Goal: Task Accomplishment & Management: Complete application form

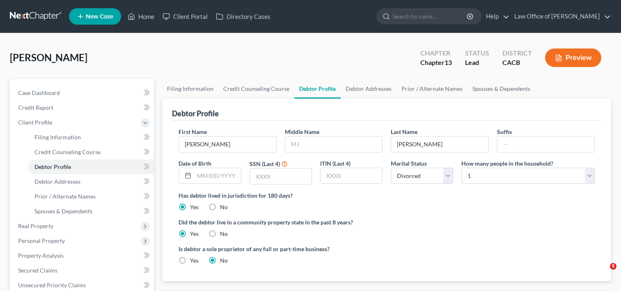
select select "3"
select select "0"
click at [209, 174] on input "text" at bounding box center [217, 176] width 46 height 16
type input "[DATE]"
click at [292, 175] on input "text" at bounding box center [281, 176] width 62 height 16
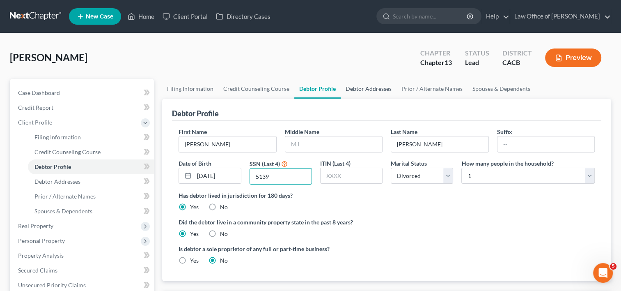
type input "5139"
click at [361, 92] on link "Debtor Addresses" at bounding box center [369, 89] width 56 height 20
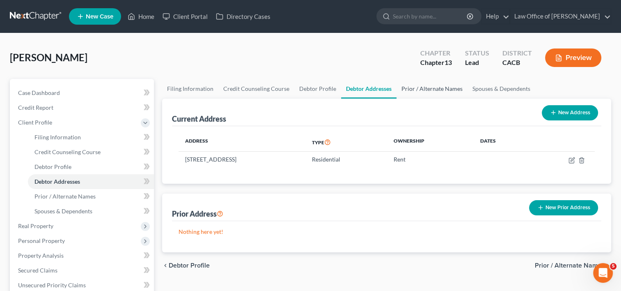
click at [433, 89] on link "Prior / Alternate Names" at bounding box center [432, 89] width 71 height 20
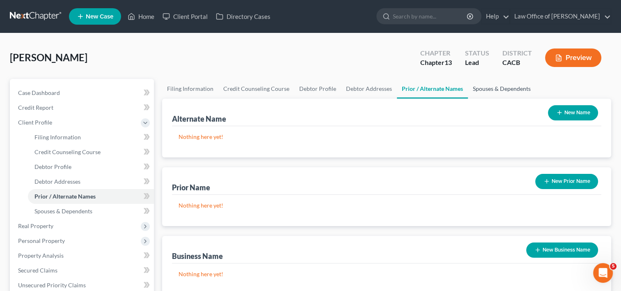
click at [518, 86] on link "Spouses & Dependents" at bounding box center [502, 89] width 68 height 20
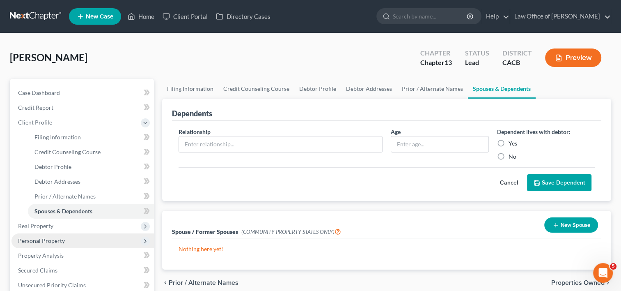
click at [41, 242] on span "Personal Property" at bounding box center [41, 240] width 47 height 7
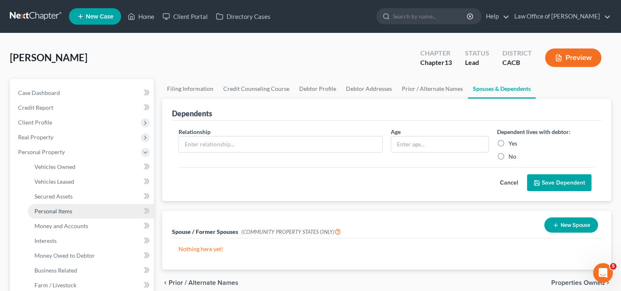
click at [80, 216] on link "Personal Items" at bounding box center [91, 211] width 126 height 15
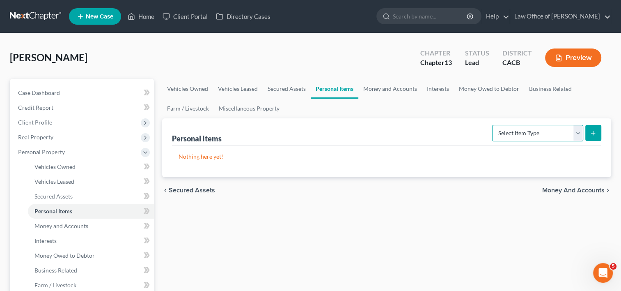
click at [528, 133] on select "Select Item Type Clothing Collectibles Of Value Electronics Firearms Household …" at bounding box center [537, 133] width 91 height 16
select select "clothing"
click at [493, 125] on select "Select Item Type Clothing Collectibles Of Value Electronics Firearms Household …" at bounding box center [537, 133] width 91 height 16
click at [590, 136] on button "submit" at bounding box center [594, 133] width 16 height 16
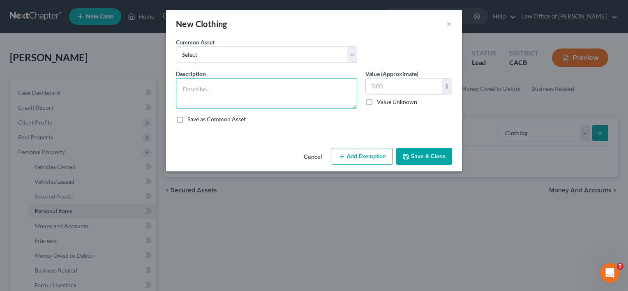
click at [210, 92] on textarea at bounding box center [266, 93] width 181 height 30
type textarea "Clothing and Shoes"
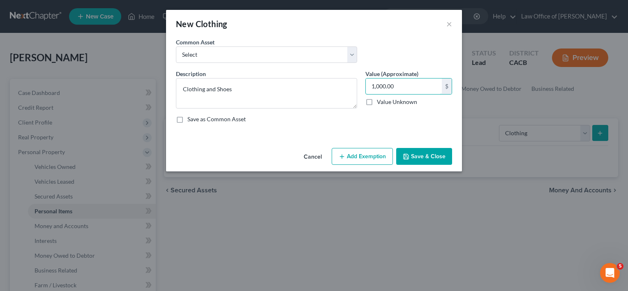
type input "1,000.00"
click at [412, 158] on button "Save & Close" at bounding box center [424, 156] width 56 height 17
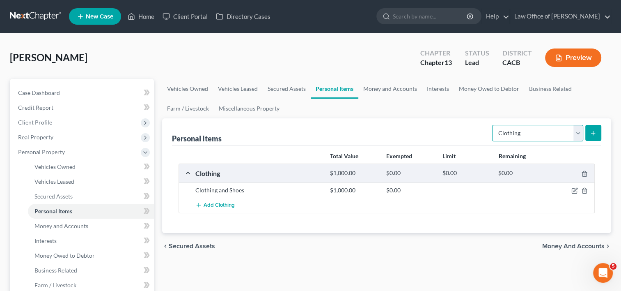
click at [545, 136] on select "Select Item Type Clothing Collectibles Of Value Electronics Firearms Household …" at bounding box center [537, 133] width 91 height 16
click at [493, 125] on select "Select Item Type Clothing Collectibles Of Value Electronics Firearms Household …" at bounding box center [537, 133] width 91 height 16
click at [576, 135] on select "Select Item Type Clothing Collectibles Of Value Electronics Firearms Household …" at bounding box center [537, 133] width 91 height 16
select select "electronics"
click at [493, 125] on select "Select Item Type Clothing Collectibles Of Value Electronics Firearms Household …" at bounding box center [537, 133] width 91 height 16
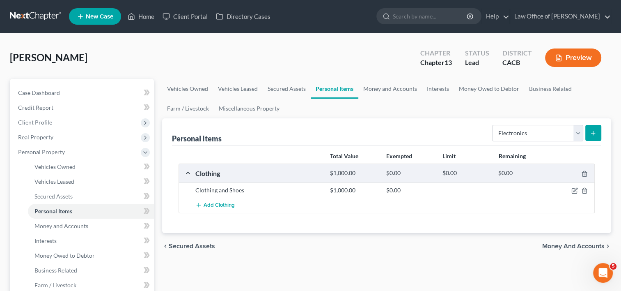
click at [601, 131] on button "submit" at bounding box center [594, 133] width 16 height 16
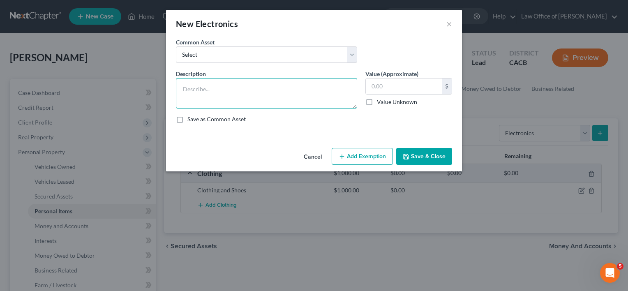
click at [261, 96] on textarea at bounding box center [266, 93] width 181 height 30
type textarea "Television, Tablet"
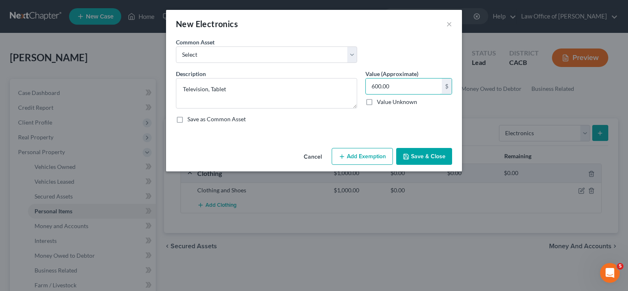
type input "600.00"
click at [427, 159] on button "Save & Close" at bounding box center [424, 156] width 56 height 17
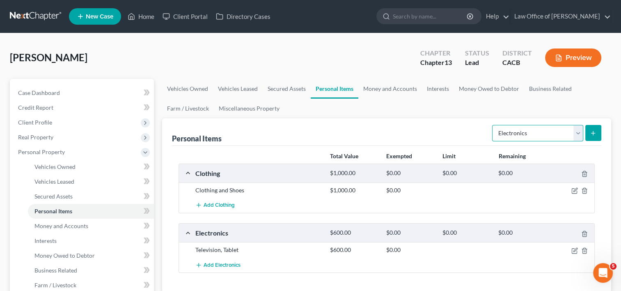
click at [533, 131] on select "Select Item Type Clothing Collectibles Of Value Electronics Firearms Household …" at bounding box center [537, 133] width 91 height 16
select select "household_goods"
click at [493, 125] on select "Select Item Type Clothing Collectibles Of Value Electronics Firearms Household …" at bounding box center [537, 133] width 91 height 16
click at [593, 130] on icon "submit" at bounding box center [593, 133] width 7 height 7
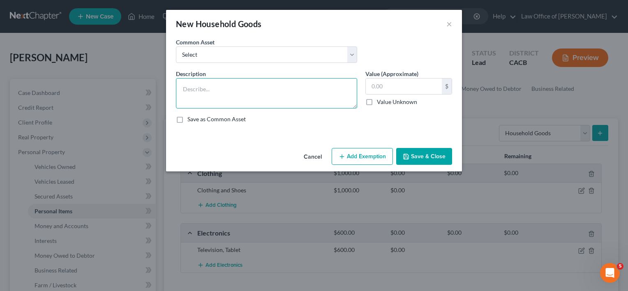
click at [198, 90] on textarea at bounding box center [266, 93] width 181 height 30
type textarea "Household goods and furishings"
click at [406, 87] on input "text" at bounding box center [404, 86] width 76 height 16
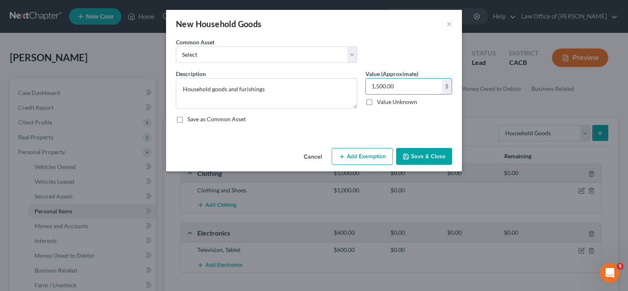
type input "1,500.00"
click at [442, 160] on button "Save & Close" at bounding box center [424, 156] width 56 height 17
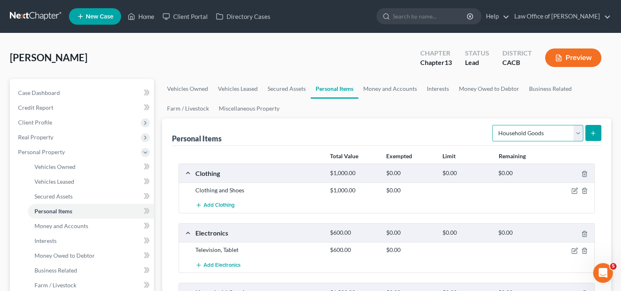
click at [537, 133] on select "Select Item Type Clothing Collectibles Of Value Electronics Firearms Household …" at bounding box center [537, 133] width 91 height 16
click at [384, 87] on link "Money and Accounts" at bounding box center [391, 89] width 64 height 20
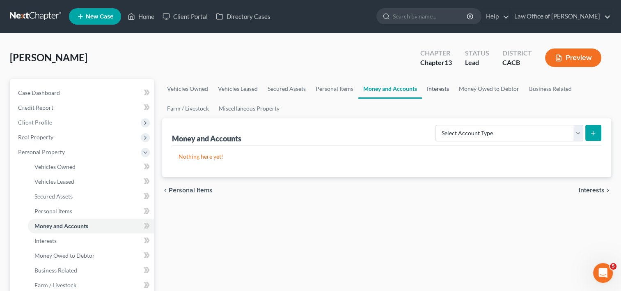
drag, startPoint x: 433, startPoint y: 89, endPoint x: 446, endPoint y: 89, distance: 13.1
click at [433, 89] on link "Interests" at bounding box center [438, 89] width 32 height 20
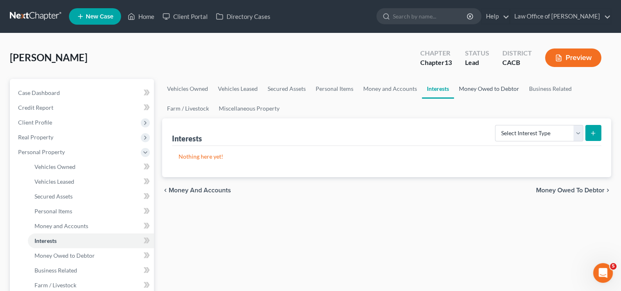
click at [483, 91] on link "Money Owed to Debtor" at bounding box center [489, 89] width 70 height 20
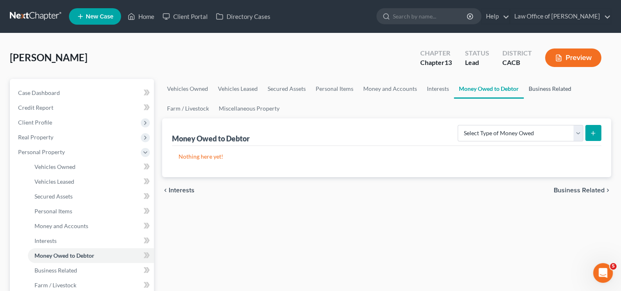
click at [548, 88] on link "Business Related" at bounding box center [550, 89] width 53 height 20
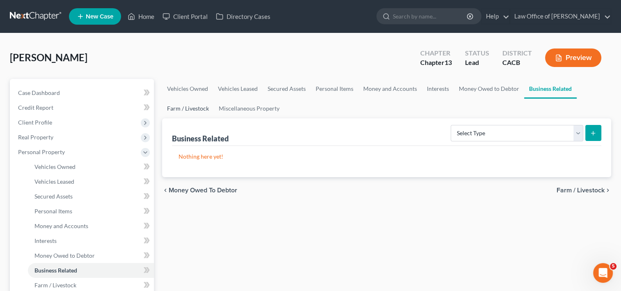
click at [195, 107] on link "Farm / Livestock" at bounding box center [188, 109] width 52 height 20
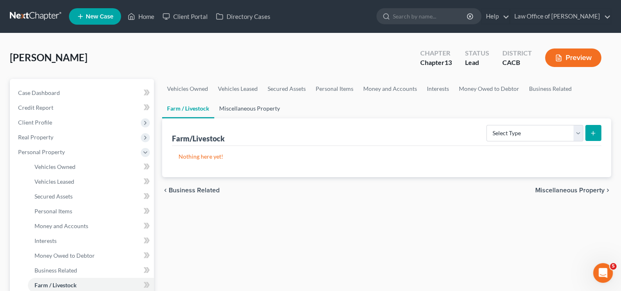
click at [244, 108] on link "Miscellaneous Property" at bounding box center [249, 109] width 71 height 20
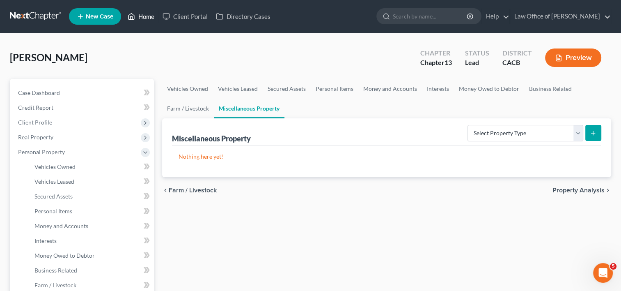
click at [146, 23] on link "Home" at bounding box center [141, 16] width 35 height 15
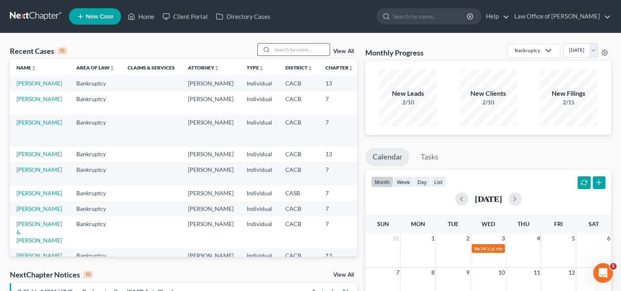
click at [285, 44] on input "search" at bounding box center [301, 50] width 58 height 12
type input "[PERSON_NAME]"
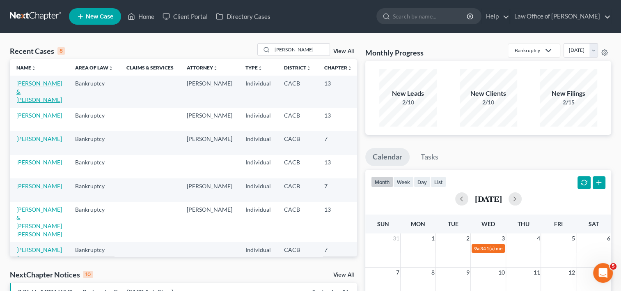
click at [30, 89] on link "[PERSON_NAME] & [PERSON_NAME]" at bounding box center [39, 91] width 46 height 23
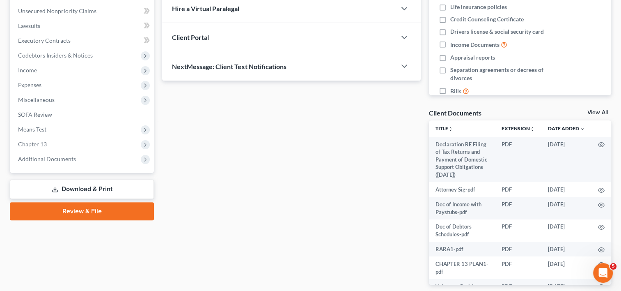
scroll to position [199, 0]
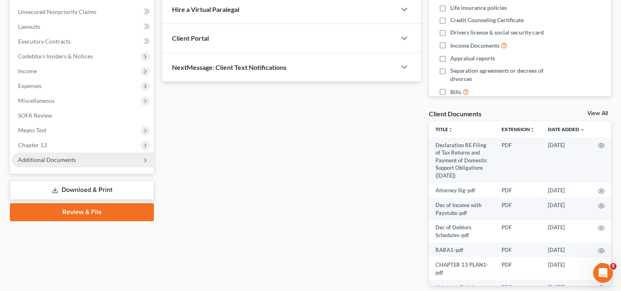
click at [74, 159] on span "Additional Documents" at bounding box center [47, 159] width 58 height 7
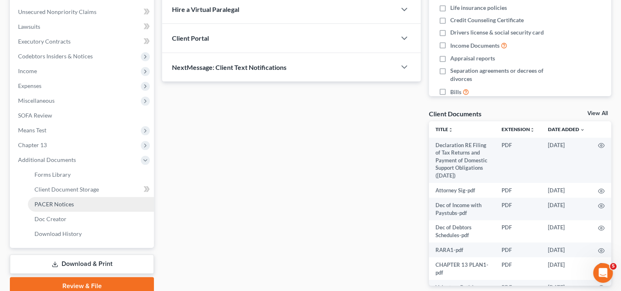
click at [69, 204] on span "PACER Notices" at bounding box center [54, 203] width 39 height 7
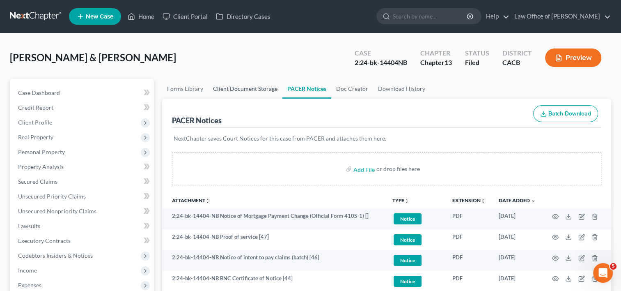
click at [235, 90] on link "Client Document Storage" at bounding box center [245, 89] width 74 height 20
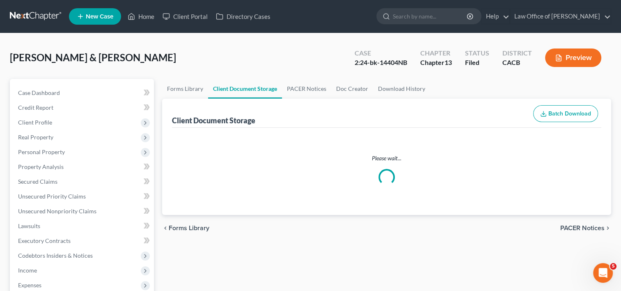
select select "54"
select select "57"
select select "53"
select select "65"
select select "59"
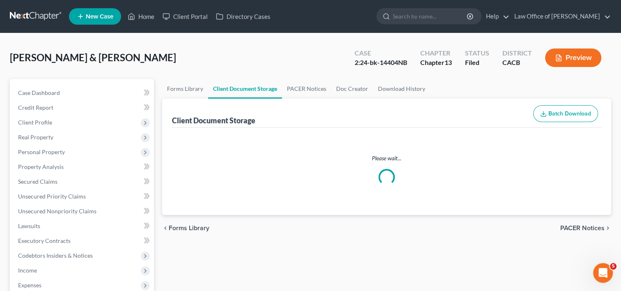
select select "60"
select select "19"
select select "41"
select select "56"
select select "30"
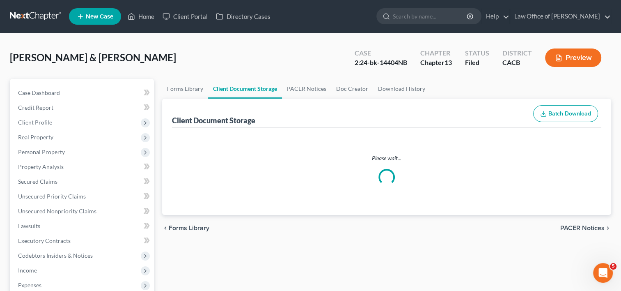
select select "51"
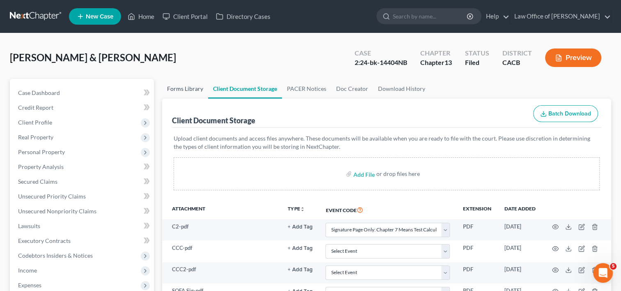
click at [184, 87] on link "Forms Library" at bounding box center [185, 89] width 46 height 20
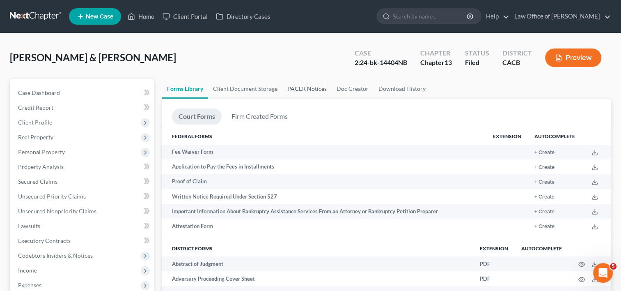
click at [315, 95] on link "PACER Notices" at bounding box center [307, 89] width 49 height 20
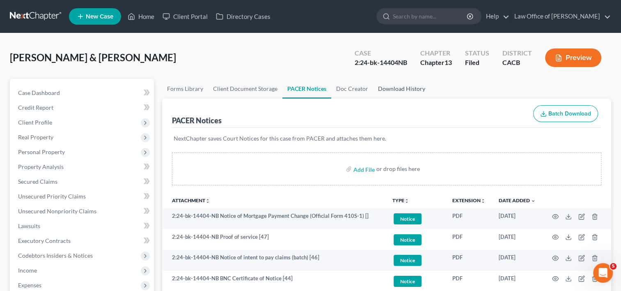
click at [407, 86] on link "Download History" at bounding box center [401, 89] width 57 height 20
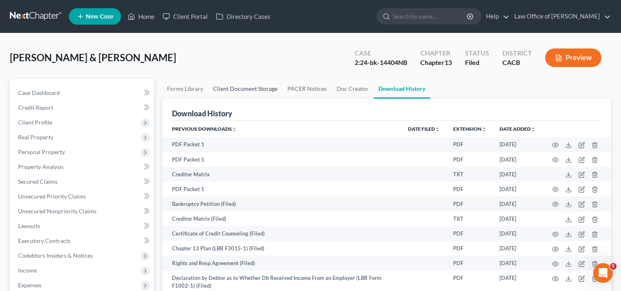
click at [251, 87] on link "Client Document Storage" at bounding box center [245, 89] width 74 height 20
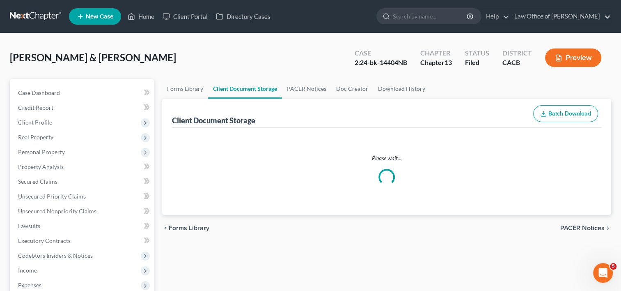
select select "54"
select select "57"
select select "53"
select select "65"
select select "59"
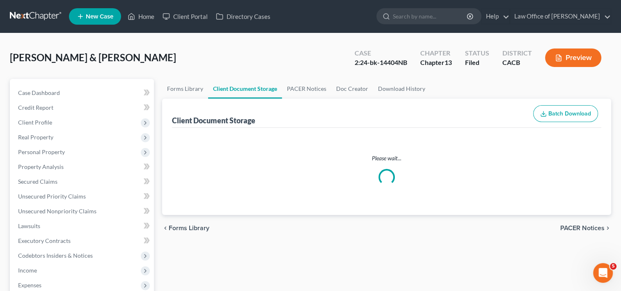
select select "60"
select select "19"
select select "41"
select select "56"
select select "30"
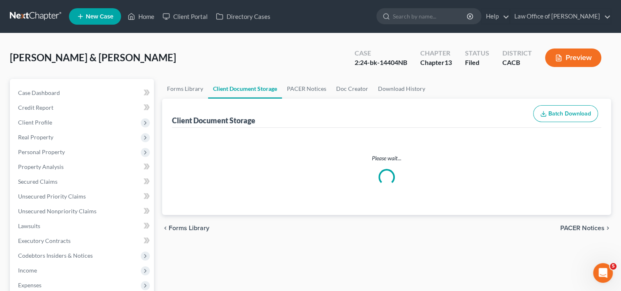
select select "51"
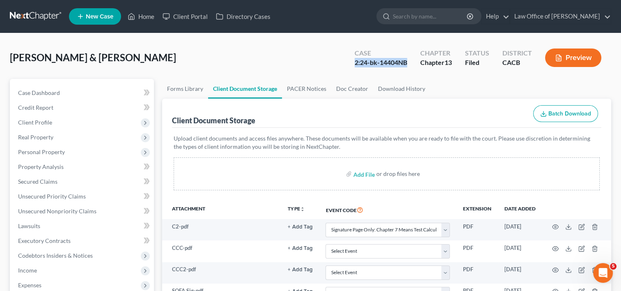
drag, startPoint x: 350, startPoint y: 63, endPoint x: 411, endPoint y: 62, distance: 61.2
click at [411, 62] on div "Case 2:24-bk-14404NB" at bounding box center [381, 58] width 66 height 24
copy div "2:24-bk-14404NB"
click at [145, 18] on link "Home" at bounding box center [141, 16] width 35 height 15
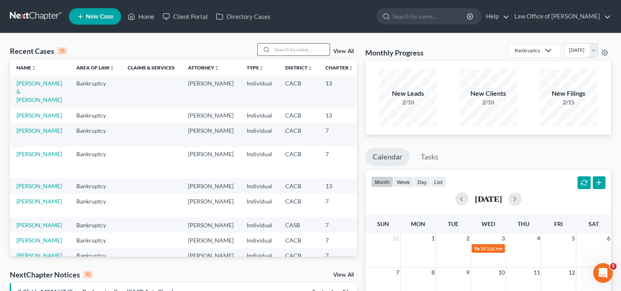
click at [288, 46] on input "search" at bounding box center [301, 50] width 58 height 12
type input "[PERSON_NAME]"
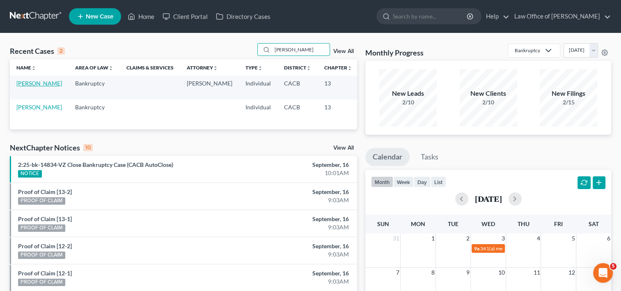
click at [29, 87] on link "[PERSON_NAME]" at bounding box center [39, 83] width 46 height 7
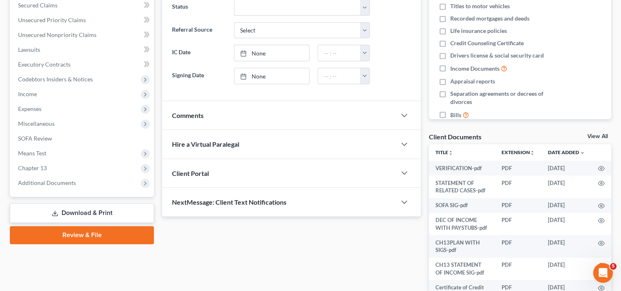
scroll to position [196, 0]
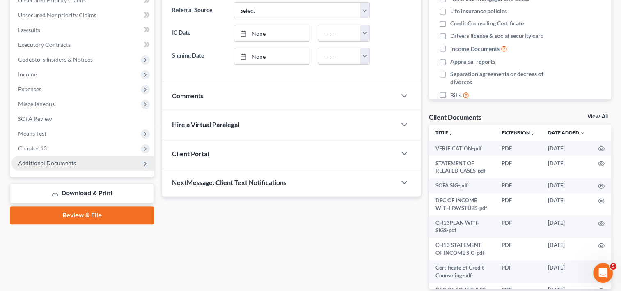
click at [65, 167] on span "Additional Documents" at bounding box center [83, 163] width 143 height 15
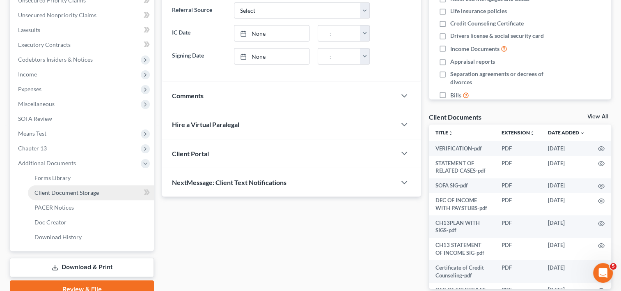
click at [104, 196] on link "Client Document Storage" at bounding box center [91, 192] width 126 height 15
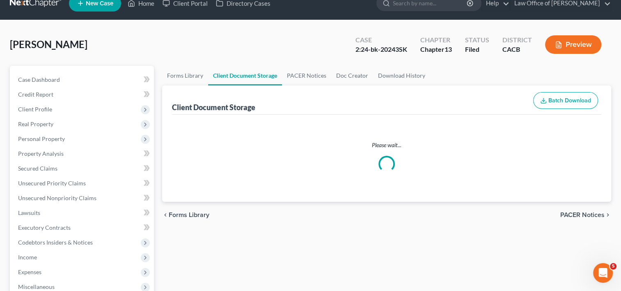
select select "60"
select select "56"
select select "53"
select select "19"
select select "30"
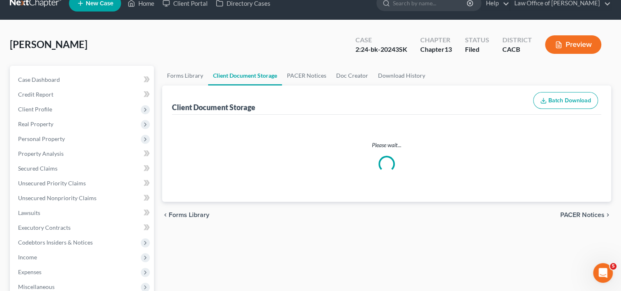
select select "57"
select select "65"
select select "59"
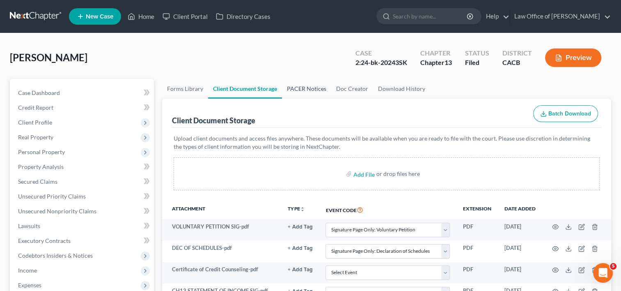
click at [311, 90] on link "PACER Notices" at bounding box center [306, 89] width 49 height 20
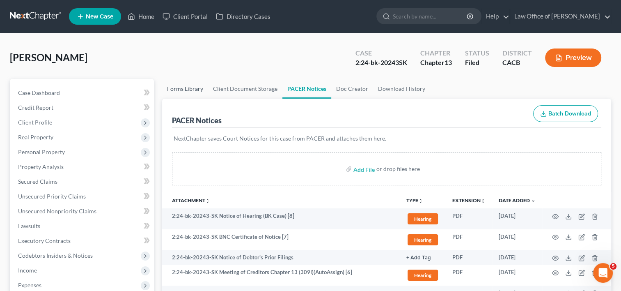
click at [185, 92] on link "Forms Library" at bounding box center [185, 89] width 46 height 20
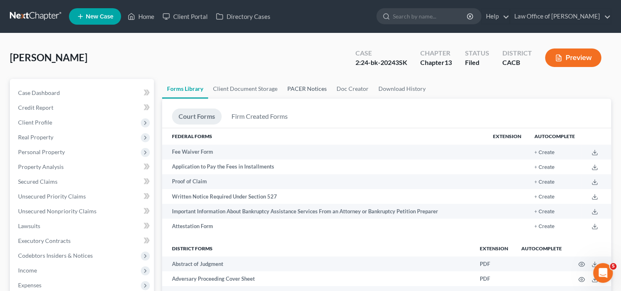
click at [301, 87] on link "PACER Notices" at bounding box center [307, 89] width 49 height 20
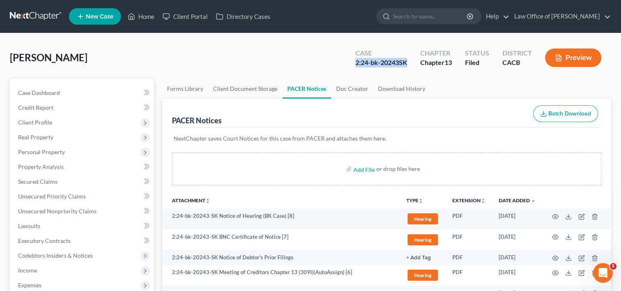
drag, startPoint x: 354, startPoint y: 61, endPoint x: 411, endPoint y: 62, distance: 57.1
click at [411, 62] on div "Case 2:24-bk-20243SK" at bounding box center [381, 58] width 65 height 24
copy div "2:24-bk-20243SK"
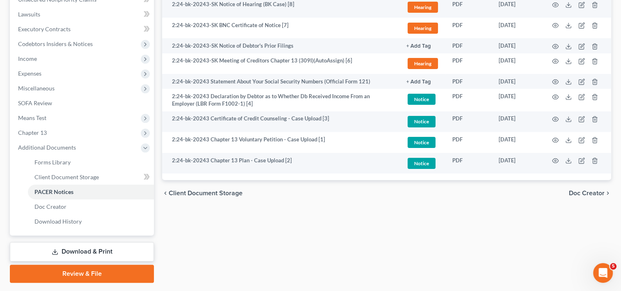
scroll to position [234, 0]
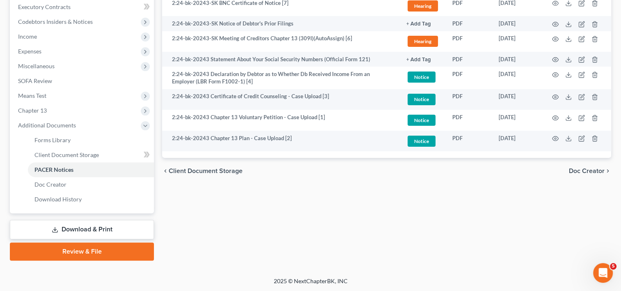
click at [297, 233] on div "Forms Library Client Document Storage PACER Notices Doc Creator Download Histor…" at bounding box center [387, 52] width 458 height 415
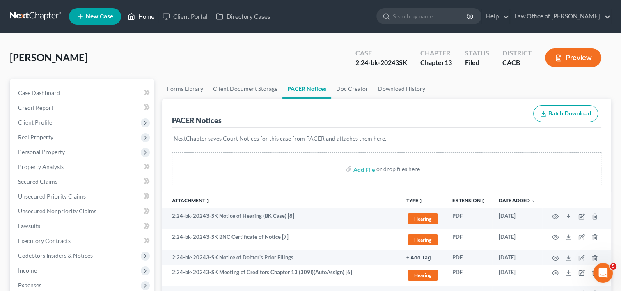
click at [148, 10] on link "Home" at bounding box center [141, 16] width 35 height 15
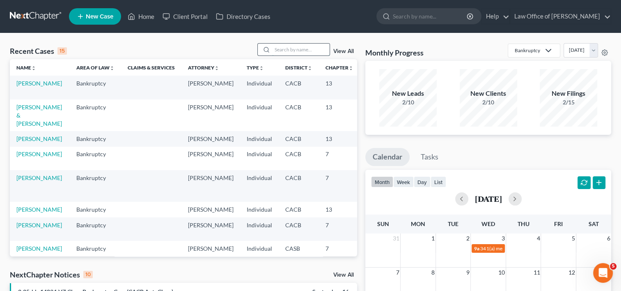
click at [286, 50] on input "search" at bounding box center [301, 50] width 58 height 12
click at [28, 117] on link "[PERSON_NAME] & [PERSON_NAME]" at bounding box center [39, 115] width 46 height 23
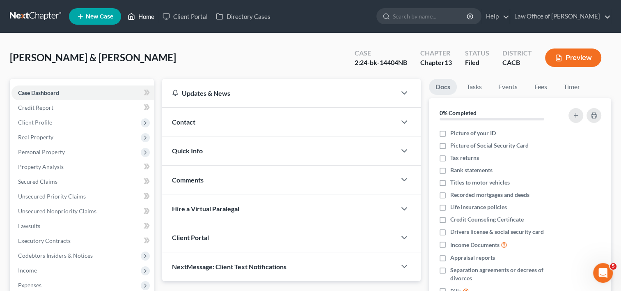
click at [143, 16] on link "Home" at bounding box center [141, 16] width 35 height 15
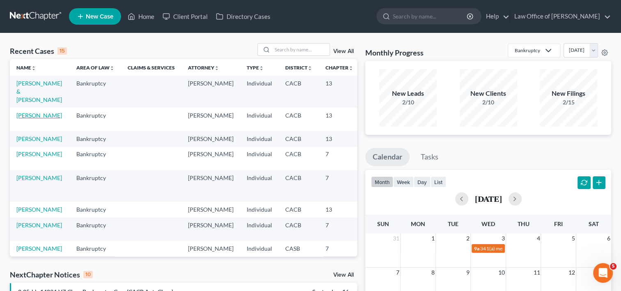
click at [24, 118] on link "[PERSON_NAME]" at bounding box center [39, 115] width 46 height 7
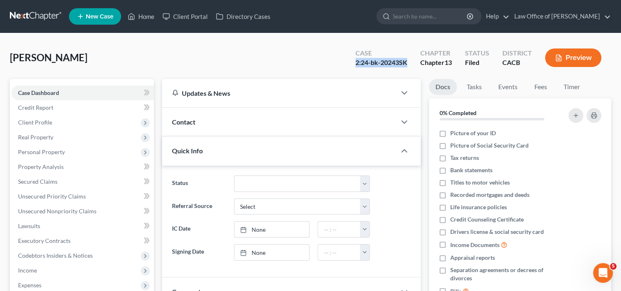
drag, startPoint x: 354, startPoint y: 64, endPoint x: 412, endPoint y: 61, distance: 57.6
click at [412, 61] on div "Case 2:24-bk-20243SK" at bounding box center [381, 58] width 65 height 24
drag, startPoint x: 405, startPoint y: 61, endPoint x: 394, endPoint y: 62, distance: 11.5
copy div "2:24-bk-20243SK"
click at [181, 61] on div "[PERSON_NAME] Upgraded Case 2:24-bk-20243SK Chapter Chapter 13 Status Filed Dis…" at bounding box center [311, 61] width 602 height 36
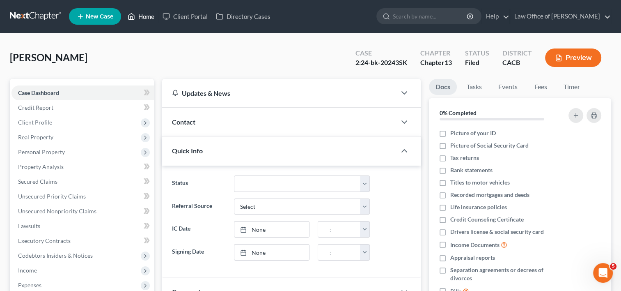
click at [140, 11] on link "Home" at bounding box center [141, 16] width 35 height 15
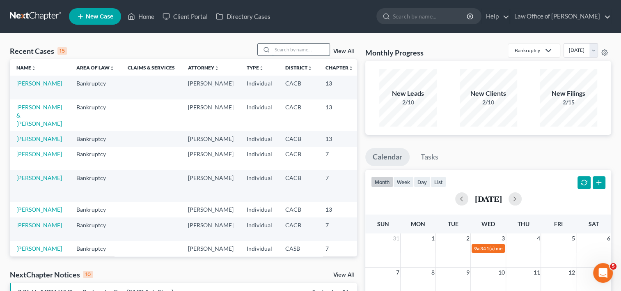
click at [285, 51] on input "search" at bounding box center [301, 50] width 58 height 12
type input "[PERSON_NAME]"
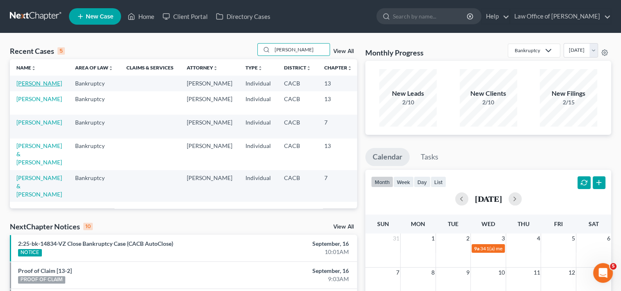
click at [25, 87] on link "[PERSON_NAME]" at bounding box center [39, 83] width 46 height 7
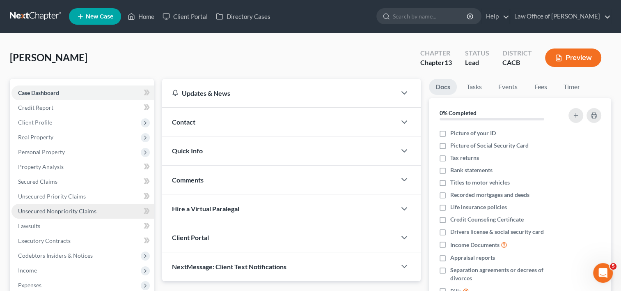
click at [64, 210] on span "Unsecured Nonpriority Claims" at bounding box center [57, 210] width 78 height 7
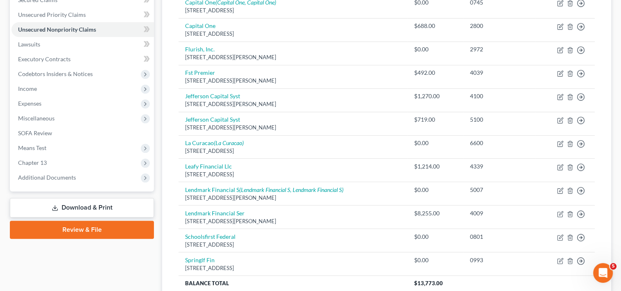
scroll to position [191, 0]
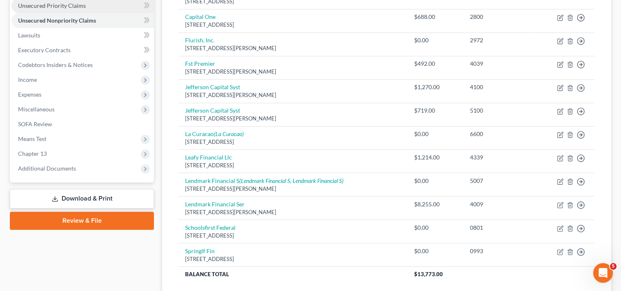
click at [64, 5] on span "Unsecured Priority Claims" at bounding box center [52, 5] width 68 height 7
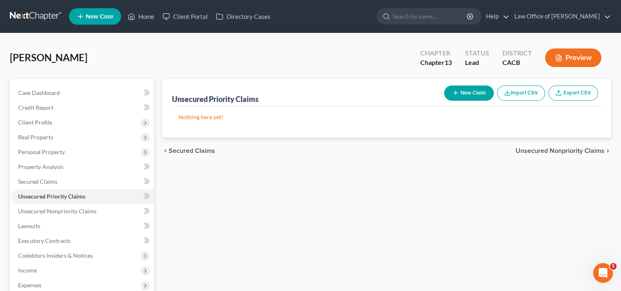
click at [459, 91] on button "New Claim" at bounding box center [469, 92] width 50 height 15
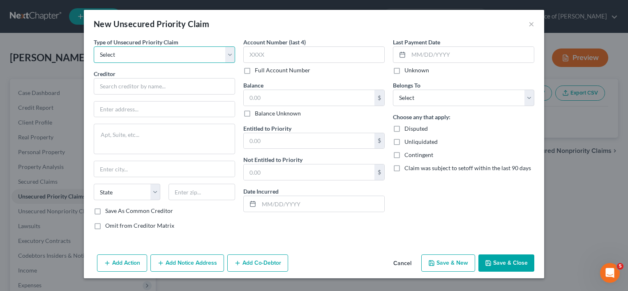
click at [206, 52] on select "Select Taxes & Other Government Units Domestic Support Obligations Extensions o…" at bounding box center [164, 54] width 141 height 16
select select "0"
click at [94, 46] on select "Select Taxes & Other Government Units Domestic Support Obligations Extensions o…" at bounding box center [164, 54] width 141 height 16
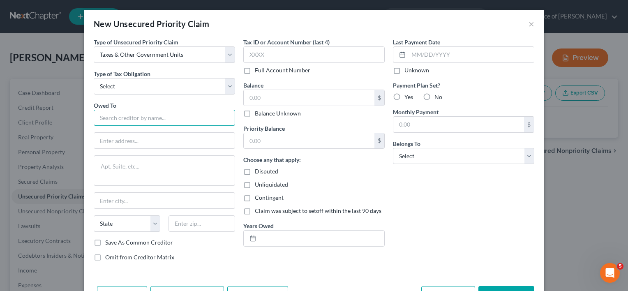
click at [139, 115] on input "text" at bounding box center [164, 118] width 141 height 16
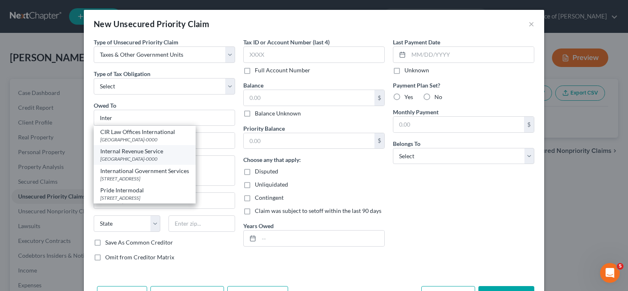
click at [156, 151] on div "Internal Revenue Service" at bounding box center [144, 151] width 89 height 8
type input "Internal Revenue Service"
type input "PO Box 7346"
type input "[GEOGRAPHIC_DATA]"
select select "39"
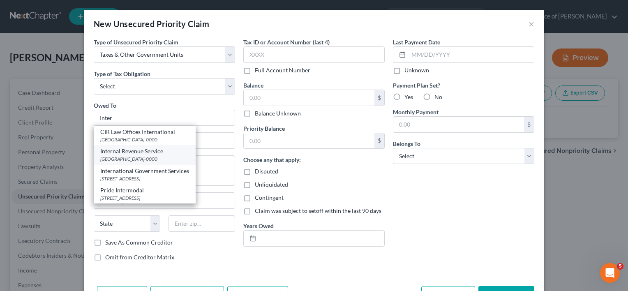
type input "19101-0000"
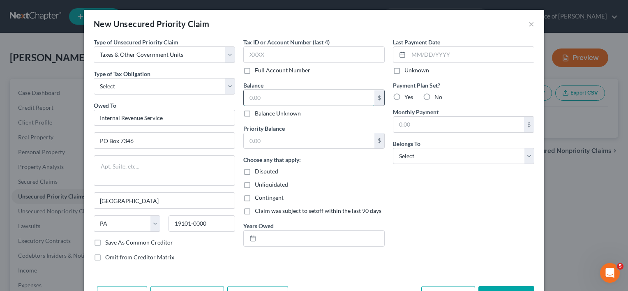
click at [276, 94] on input "text" at bounding box center [309, 98] width 131 height 16
click at [289, 99] on input "66,437" at bounding box center [309, 98] width 131 height 16
type input "66,437.93"
click at [290, 145] on input "text" at bounding box center [309, 141] width 131 height 16
click at [255, 170] on label "Disputed" at bounding box center [266, 171] width 23 height 8
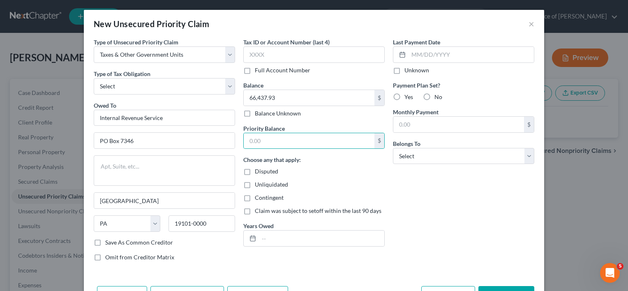
click at [258, 170] on input "Disputed" at bounding box center [260, 169] width 5 height 5
click at [255, 170] on label "Disputed" at bounding box center [266, 171] width 23 height 8
click at [258, 170] on input "Disputed" at bounding box center [260, 169] width 5 height 5
checkbox input "false"
click at [271, 236] on input "text" at bounding box center [321, 238] width 125 height 16
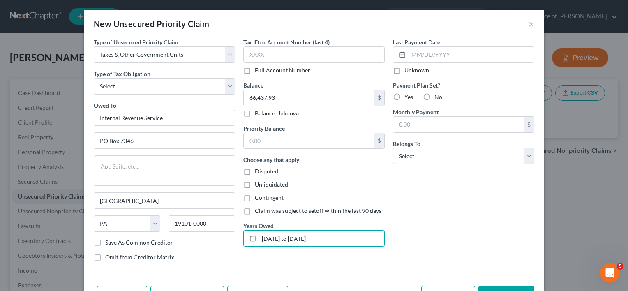
type input "[DATE] to [DATE]"
click at [269, 138] on input "text" at bounding box center [309, 141] width 131 height 16
type input "20,560.22"
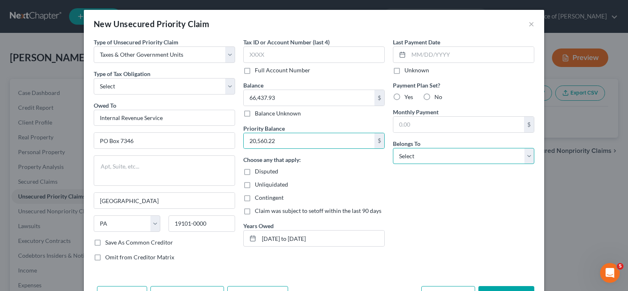
click at [446, 155] on select "Select Debtor 1 Only Debtor 2 Only Debtor 1 And Debtor 2 Only At Least One Of T…" at bounding box center [463, 156] width 141 height 16
select select "0"
click at [393, 148] on select "Select Debtor 1 Only Debtor 2 Only Debtor 1 And Debtor 2 Only At Least One Of T…" at bounding box center [463, 156] width 141 height 16
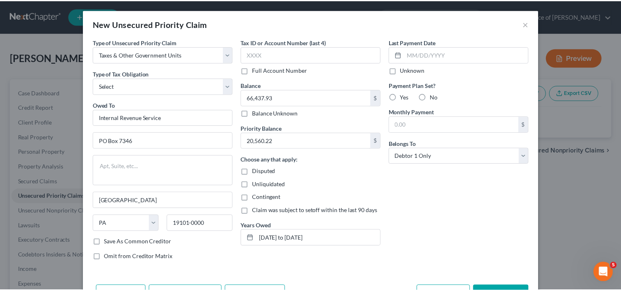
scroll to position [27, 0]
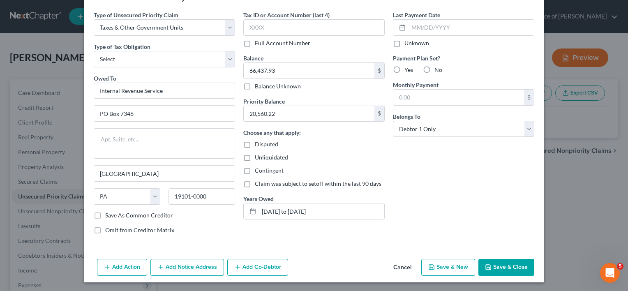
click at [511, 266] on button "Save & Close" at bounding box center [506, 267] width 56 height 17
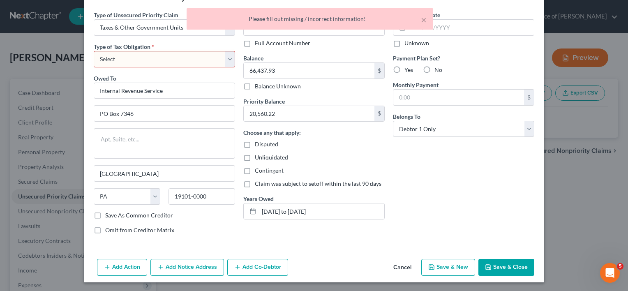
click at [161, 54] on select "Select Federal City State Franchise Tax Board Other" at bounding box center [164, 59] width 141 height 16
select select "0"
click at [94, 51] on select "Select Federal City State Franchise Tax Board Other" at bounding box center [164, 59] width 141 height 16
click at [499, 262] on button "Save & Close" at bounding box center [506, 267] width 56 height 17
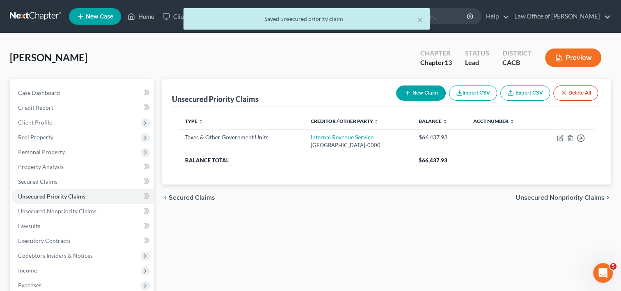
click at [417, 96] on button "New Claim" at bounding box center [421, 92] width 50 height 15
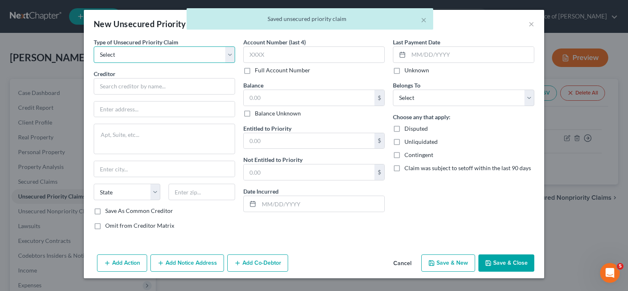
click at [164, 54] on select "Select Taxes & Other Government Units Domestic Support Obligations Extensions o…" at bounding box center [164, 54] width 141 height 16
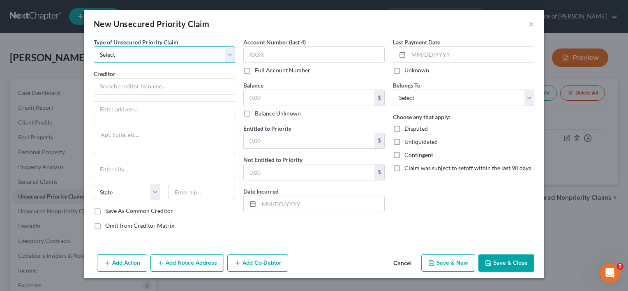
select select "0"
click at [94, 46] on select "Select Taxes & Other Government Units Domestic Support Obligations Extensions o…" at bounding box center [164, 54] width 141 height 16
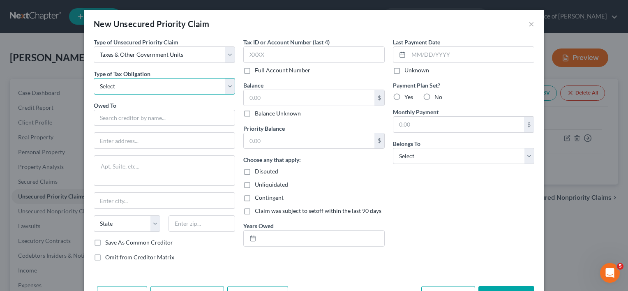
click at [161, 90] on select "Select Federal City State Franchise Tax Board Other" at bounding box center [164, 86] width 141 height 16
select select "3"
click at [94, 78] on select "Select Federal City State Franchise Tax Board Other" at bounding box center [164, 86] width 141 height 16
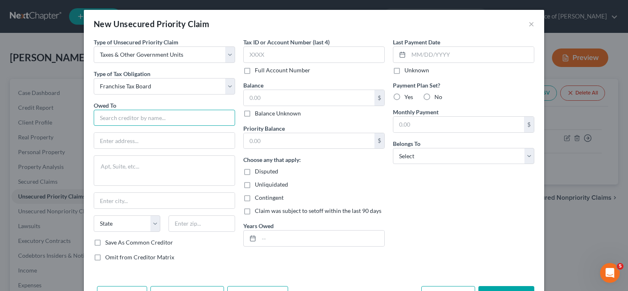
click at [149, 121] on input "text" at bounding box center [164, 118] width 141 height 16
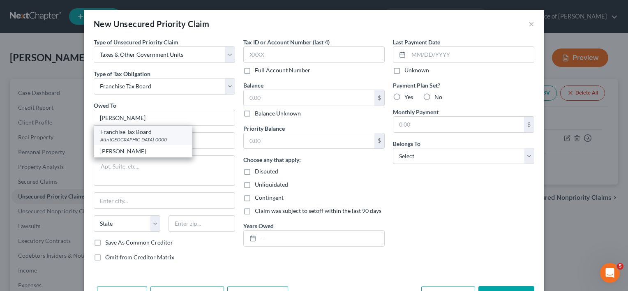
click at [172, 140] on div "Attn [GEOGRAPHIC_DATA]-0000" at bounding box center [142, 139] width 85 height 7
type input "Franchise Tax Board"
type input "Attn BK Unit"
type textarea "PO Box 2952"
type input "[GEOGRAPHIC_DATA]"
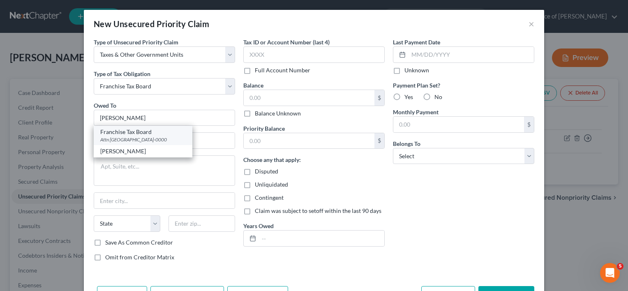
select select "4"
type input "95812-0000"
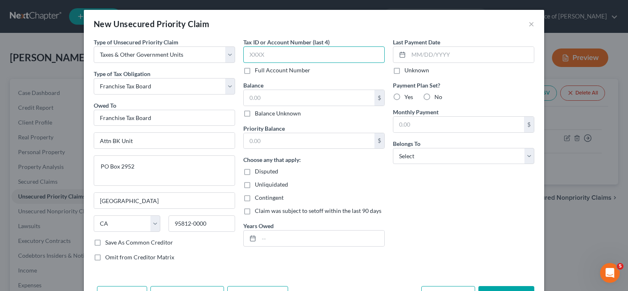
click at [310, 53] on input "text" at bounding box center [313, 54] width 141 height 16
click at [294, 101] on input "text" at bounding box center [309, 98] width 131 height 16
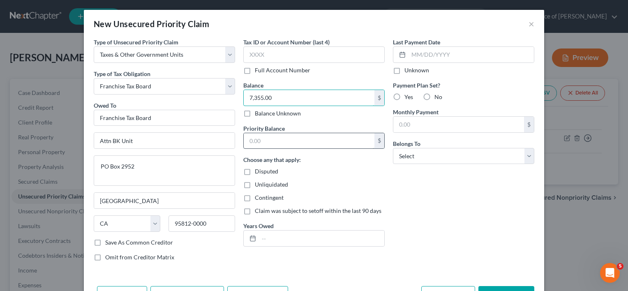
type input "7,355.00"
type input "7,355"
click at [286, 95] on input "7,355.00" at bounding box center [309, 98] width 131 height 16
type input "18,076.45"
click at [286, 236] on input "text" at bounding box center [321, 238] width 125 height 16
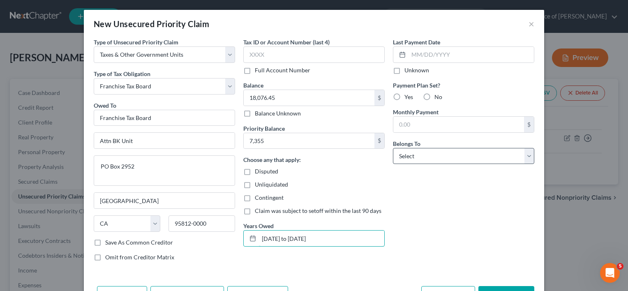
type input "[DATE] to [DATE]"
click at [423, 160] on select "Select Debtor 1 Only Debtor 2 Only Debtor 1 And Debtor 2 Only At Least One Of T…" at bounding box center [463, 156] width 141 height 16
select select "0"
click at [393, 148] on select "Select Debtor 1 Only Debtor 2 Only Debtor 1 And Debtor 2 Only At Least One Of T…" at bounding box center [463, 156] width 141 height 16
click at [499, 283] on div "Add Action Add Notice Address Add Co-Debtor Cancel Save & New Save & Close" at bounding box center [314, 296] width 460 height 27
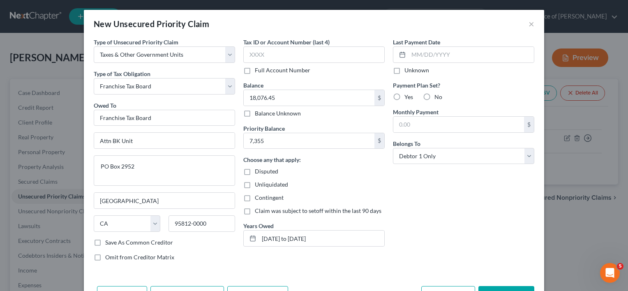
click at [499, 287] on button "Save & Close" at bounding box center [506, 294] width 56 height 17
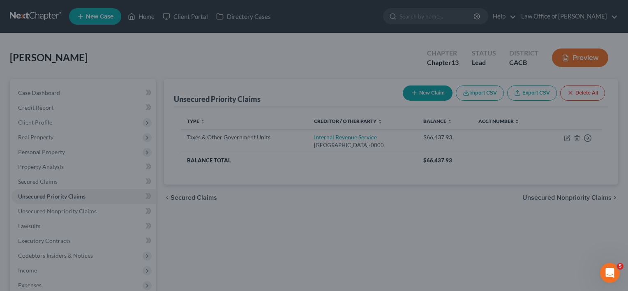
type input "7,355.00"
type input "0.00"
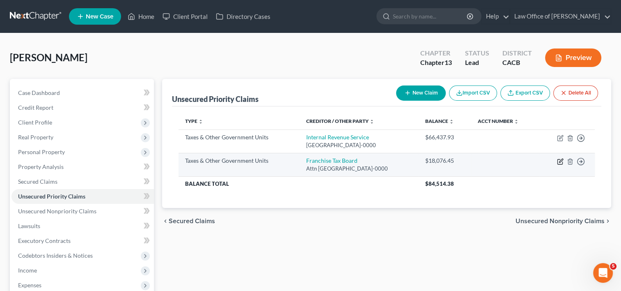
click at [560, 161] on icon "button" at bounding box center [560, 161] width 7 height 7
select select "3"
select select "4"
select select "0"
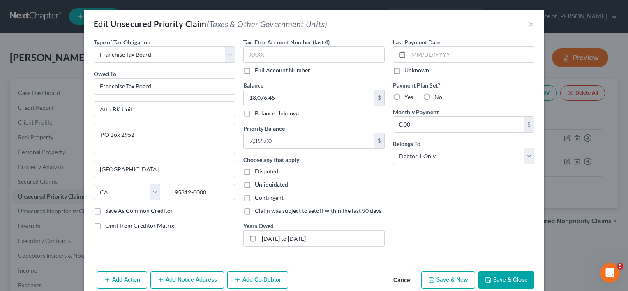
click at [514, 279] on button "Save & Close" at bounding box center [506, 279] width 56 height 17
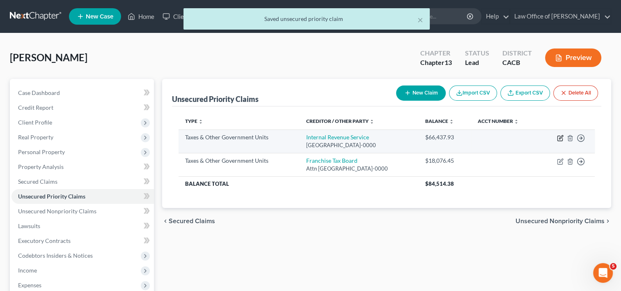
click at [560, 138] on icon "button" at bounding box center [561, 137] width 4 height 4
select select "0"
select select "39"
select select "0"
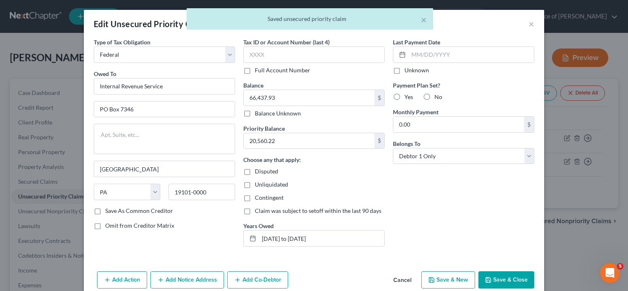
click at [506, 278] on button "Save & Close" at bounding box center [506, 279] width 56 height 17
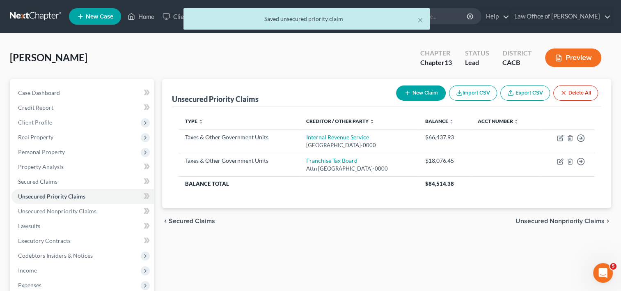
drag, startPoint x: 620, startPoint y: 79, endPoint x: 629, endPoint y: 181, distance: 102.2
click at [621, 181] on html "Home New Case Client Portal Directory Cases Law Office of [PERSON_NAME] [EMAIL_…" at bounding box center [310, 225] width 621 height 451
click at [354, 237] on div "Unsecured Priority Claims New Claim Import CSV Export CSV Delete All Type expan…" at bounding box center [387, 249] width 458 height 341
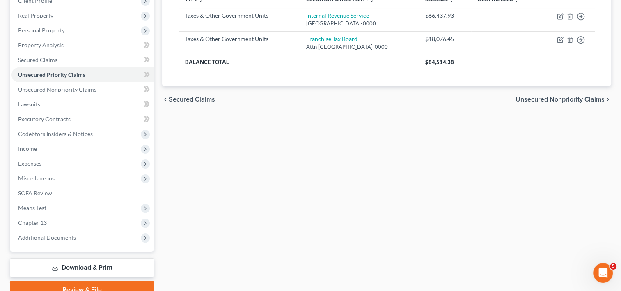
scroll to position [160, 0]
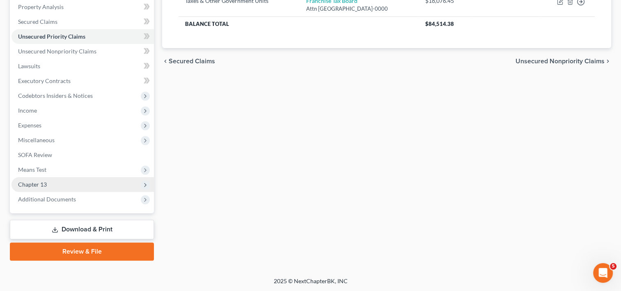
click at [29, 179] on span "Chapter 13" at bounding box center [83, 184] width 143 height 15
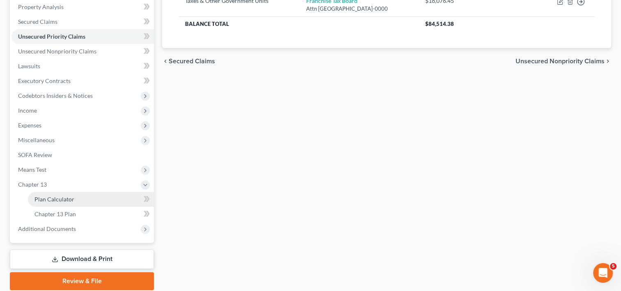
click at [52, 202] on span "Plan Calculator" at bounding box center [55, 199] width 40 height 7
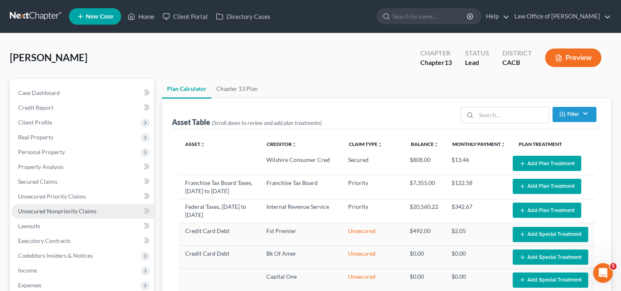
select select "59"
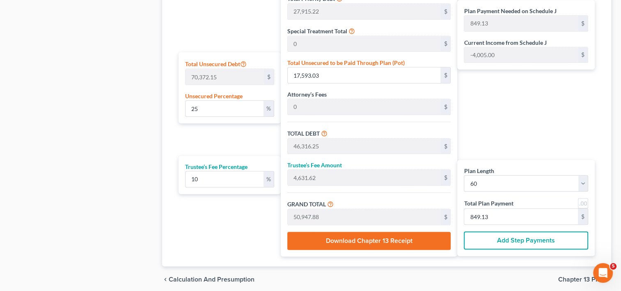
scroll to position [477, 0]
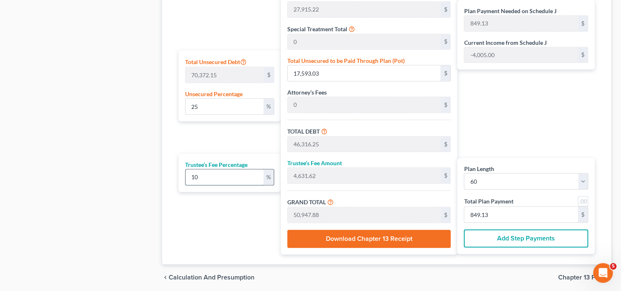
click at [211, 175] on input "10" at bounding box center [225, 177] width 78 height 16
type input "1"
type input "463.16"
type input "46,779.42"
type input "779.65"
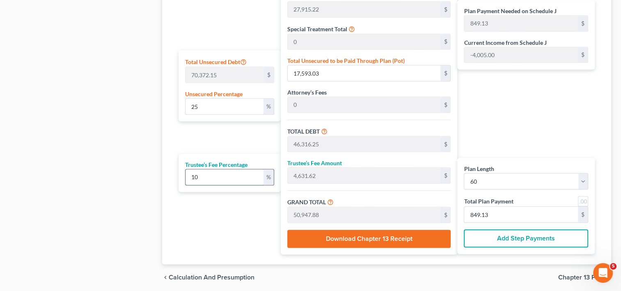
type input "779.65"
type input "0"
type input "1"
type input "463.16"
type input "46,779.42"
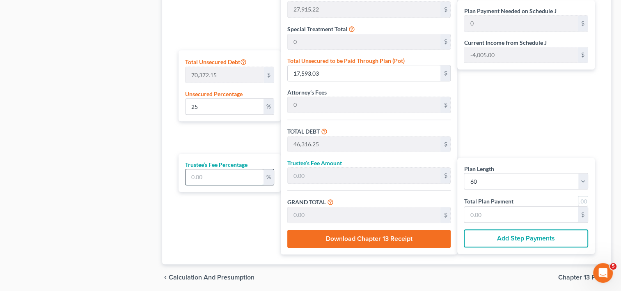
type input "779.65"
type input "11"
type input "5,094.78"
type input "51,411.04"
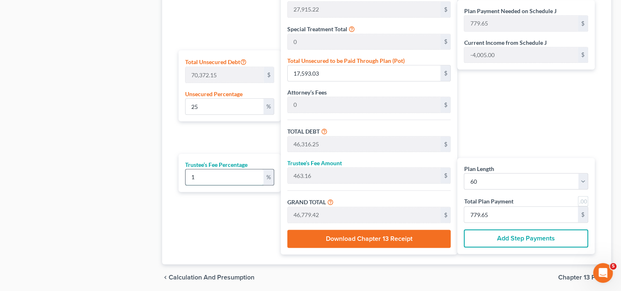
type input "856.85"
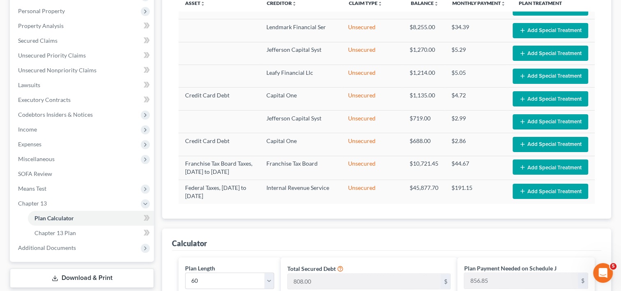
scroll to position [136, 0]
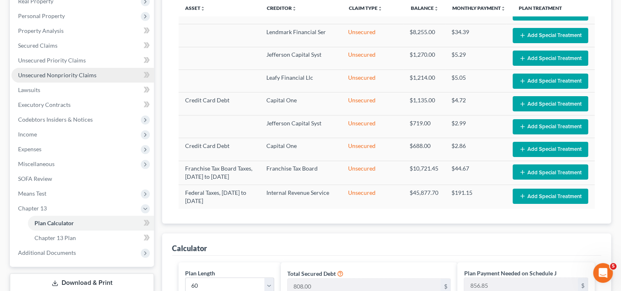
type input "11"
click at [67, 80] on link "Unsecured Nonpriority Claims" at bounding box center [83, 75] width 143 height 15
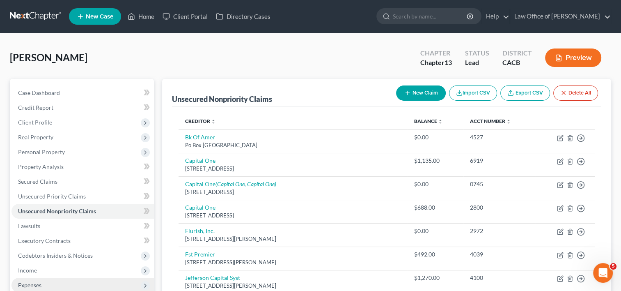
click at [26, 283] on span "Expenses" at bounding box center [29, 284] width 23 height 7
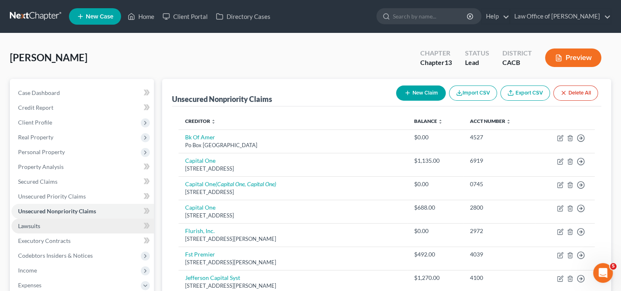
click at [46, 227] on link "Lawsuits" at bounding box center [83, 226] width 143 height 15
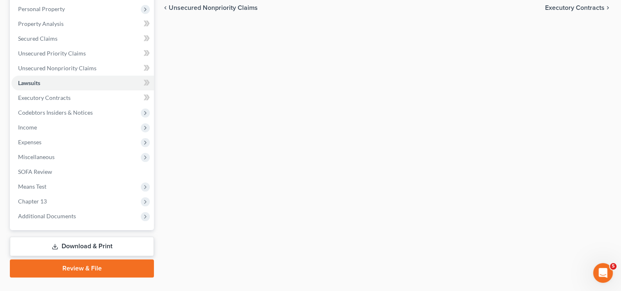
scroll to position [160, 0]
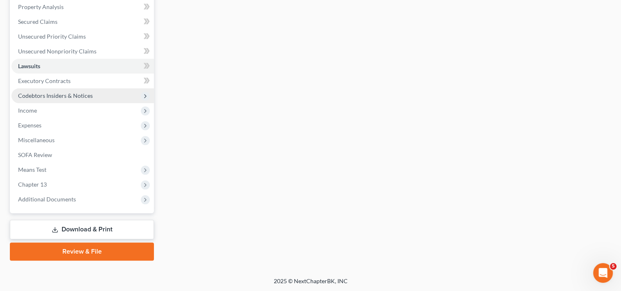
click at [60, 99] on span "Codebtors Insiders & Notices" at bounding box center [83, 95] width 143 height 15
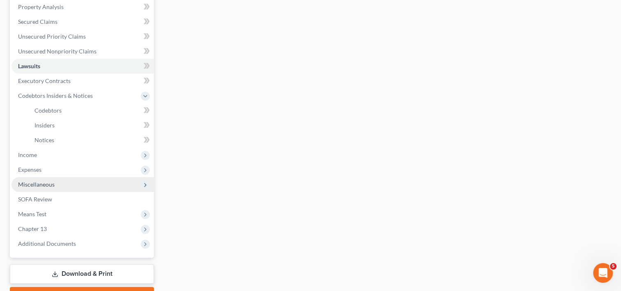
click at [41, 186] on span "Miscellaneous" at bounding box center [36, 184] width 37 height 7
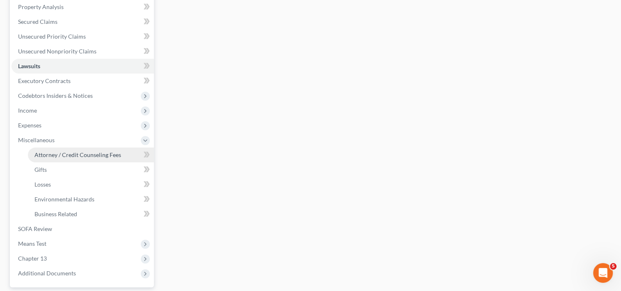
click at [81, 150] on link "Attorney / Credit Counseling Fees" at bounding box center [91, 154] width 126 height 15
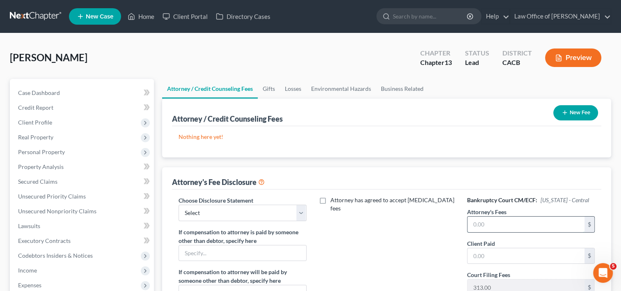
click at [526, 224] on input "text" at bounding box center [526, 224] width 117 height 16
type input "7,000"
type input "1,000"
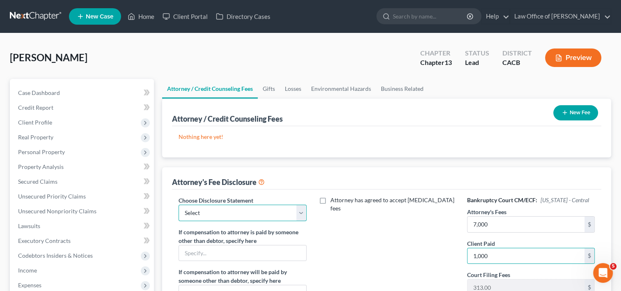
click at [241, 211] on select "Select DISCLOSURE OF COMPENSATION OF ATTORNEY FOR DEBTOR(S)" at bounding box center [243, 213] width 128 height 16
select select "0"
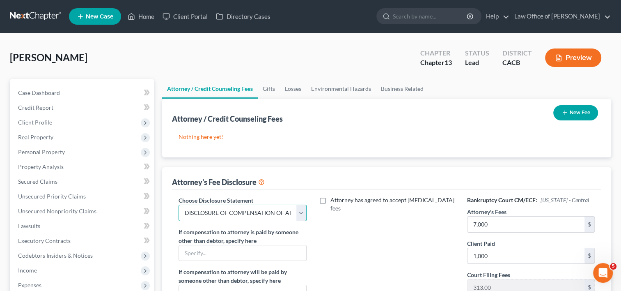
click at [179, 205] on select "Select DISCLOSURE OF COMPENSATION OF ATTORNEY FOR DEBTOR(S)" at bounding box center [243, 213] width 128 height 16
click at [584, 112] on button "New Fee" at bounding box center [576, 112] width 45 height 15
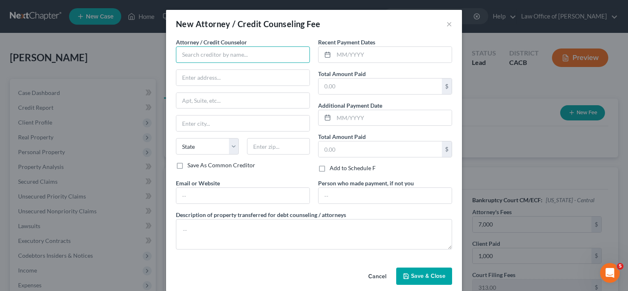
click at [231, 50] on input "text" at bounding box center [243, 54] width 134 height 16
type input "K"
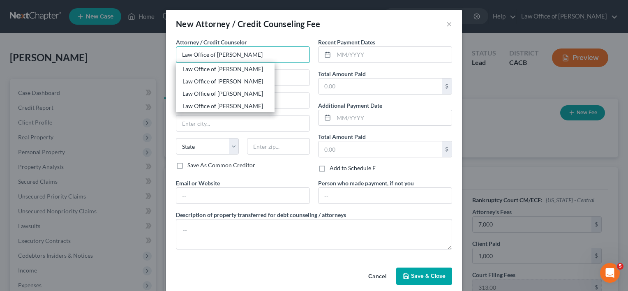
type input "LAW OFFICE OF [PERSON_NAME], PROFESSIONAL C"
type input "[STREET_ADDRESS]"
type input "Suite 700"
type input "Cerritos"
select select "4"
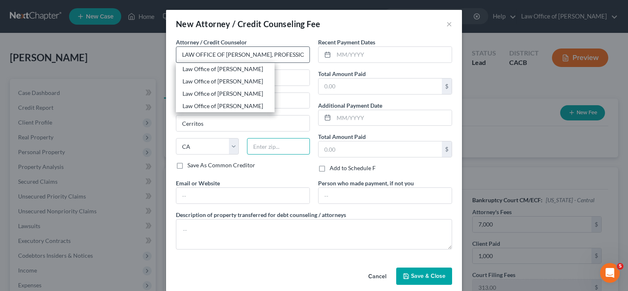
type input "90703"
type input "[EMAIL_ADDRESS][DOMAIN_NAME]"
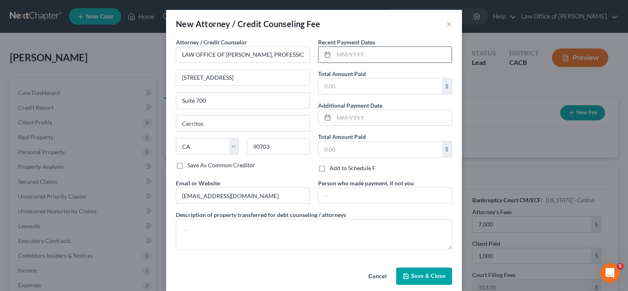
click at [359, 58] on input "text" at bounding box center [393, 55] width 118 height 16
type input "[DATE]"
click at [352, 87] on input "text" at bounding box center [379, 86] width 123 height 16
type input "0"
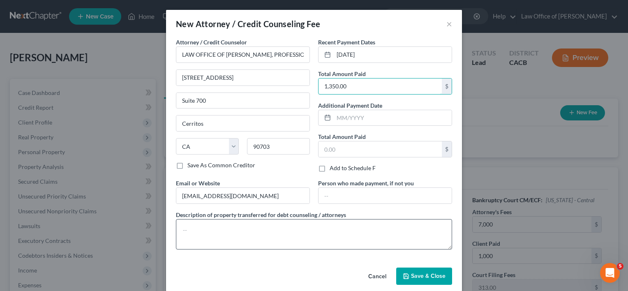
type input "1,350.00"
click at [244, 224] on textarea at bounding box center [314, 234] width 276 height 30
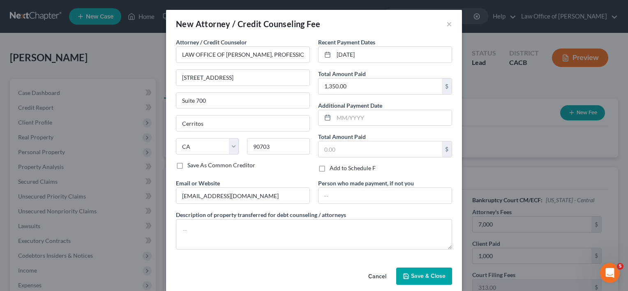
click at [244, 210] on label "Description of property transferred for debt counseling / attorneys" at bounding box center [261, 214] width 170 height 9
click at [217, 230] on textarea at bounding box center [314, 234] width 276 height 30
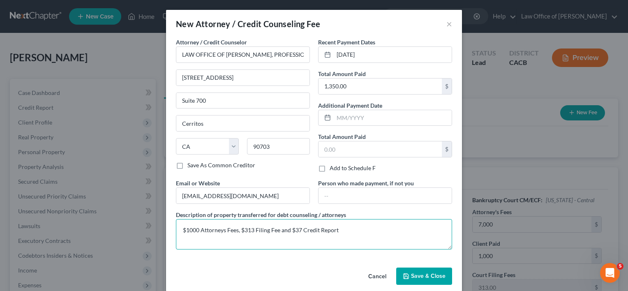
type textarea "$1000 Attorneys Fees, $313 Filing Fee and $37 Credit Report"
click at [425, 276] on span "Save & Close" at bounding box center [428, 275] width 35 height 7
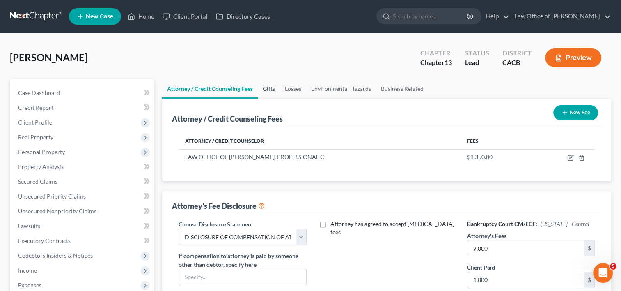
click at [273, 90] on link "Gifts" at bounding box center [269, 89] width 22 height 20
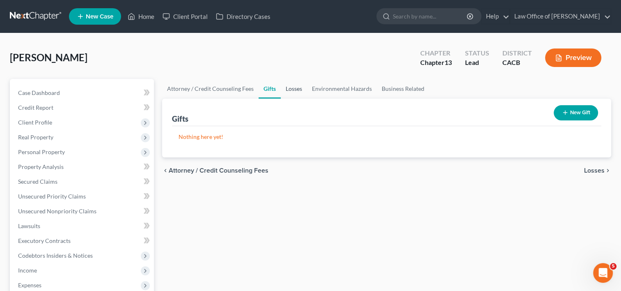
click at [296, 90] on link "Losses" at bounding box center [294, 89] width 26 height 20
click at [342, 91] on link "Environmental Hazards" at bounding box center [342, 89] width 70 height 20
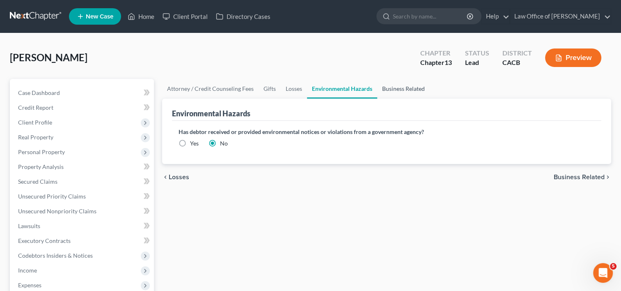
click at [398, 89] on link "Business Related" at bounding box center [403, 89] width 53 height 20
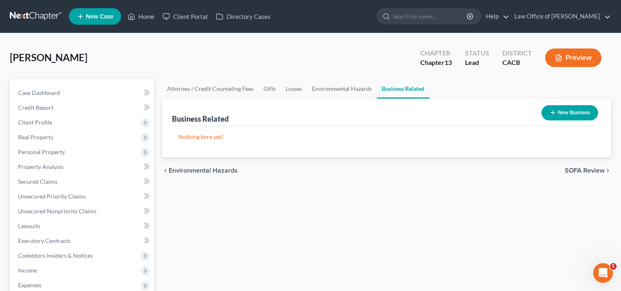
scroll to position [234, 0]
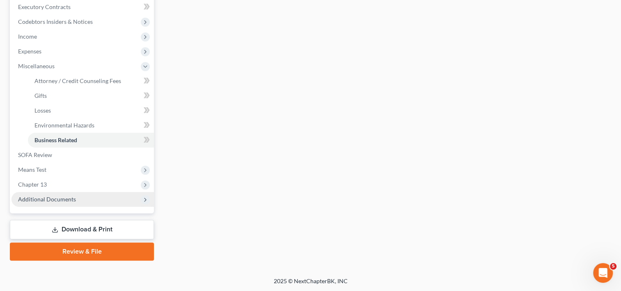
click at [54, 200] on span "Additional Documents" at bounding box center [47, 199] width 58 height 7
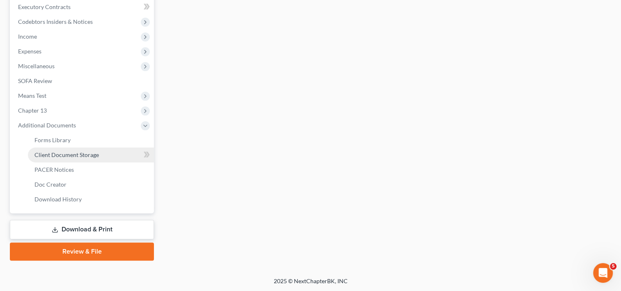
click at [77, 159] on link "Client Document Storage" at bounding box center [91, 154] width 126 height 15
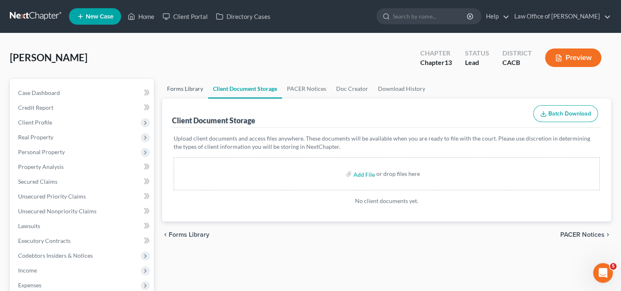
click at [186, 84] on link "Forms Library" at bounding box center [185, 89] width 46 height 20
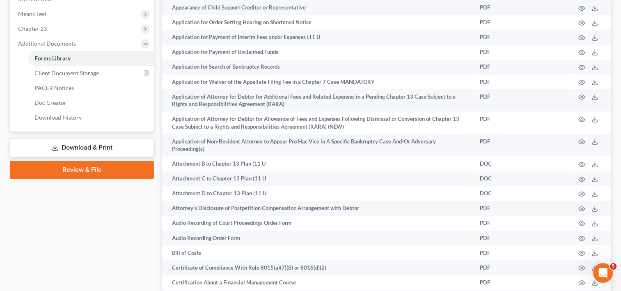
scroll to position [291, 0]
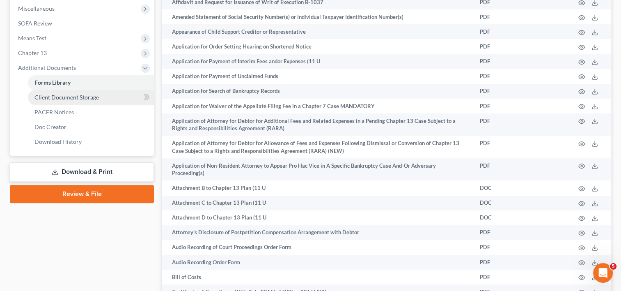
click at [68, 97] on span "Client Document Storage" at bounding box center [67, 97] width 64 height 7
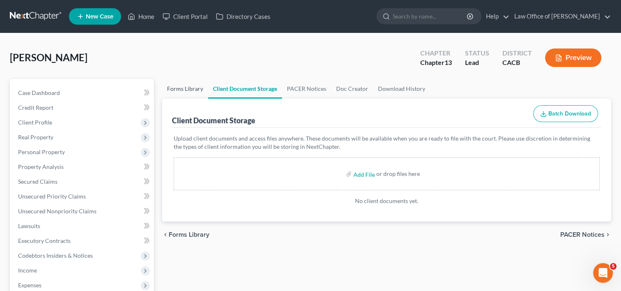
click at [186, 90] on link "Forms Library" at bounding box center [185, 89] width 46 height 20
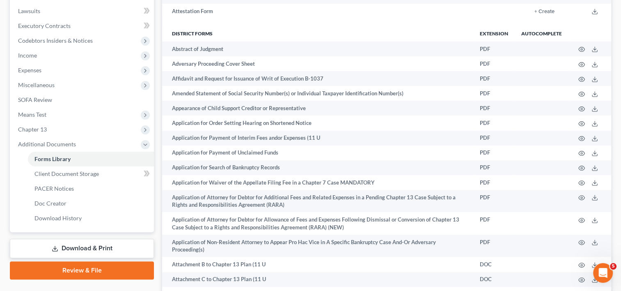
scroll to position [234, 0]
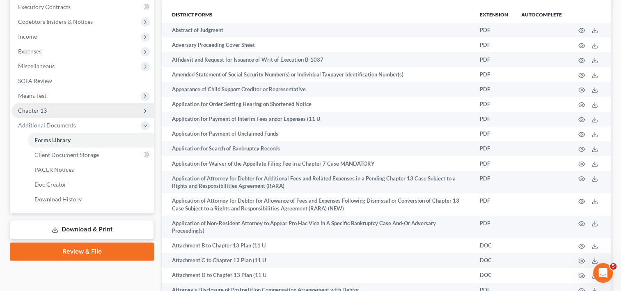
click at [44, 113] on span "Chapter 13" at bounding box center [83, 110] width 143 height 15
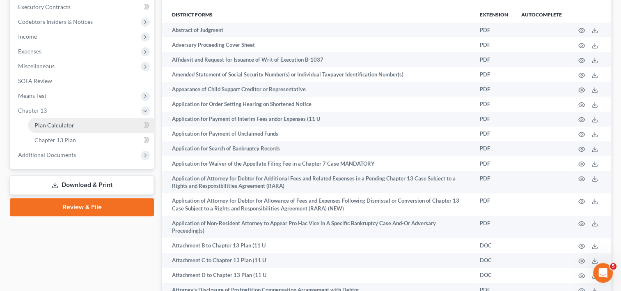
click at [56, 127] on span "Plan Calculator" at bounding box center [55, 125] width 40 height 7
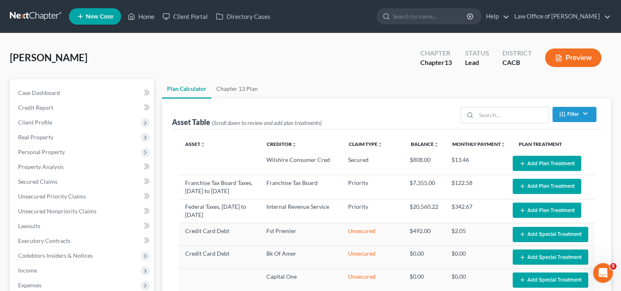
select select "59"
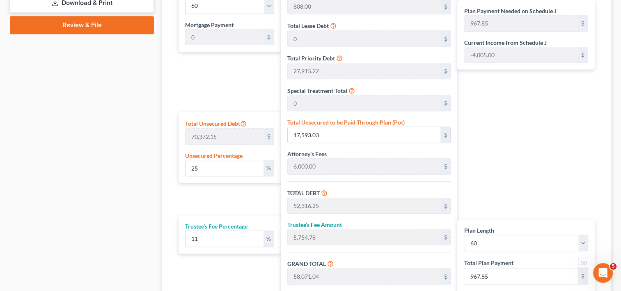
scroll to position [410, 0]
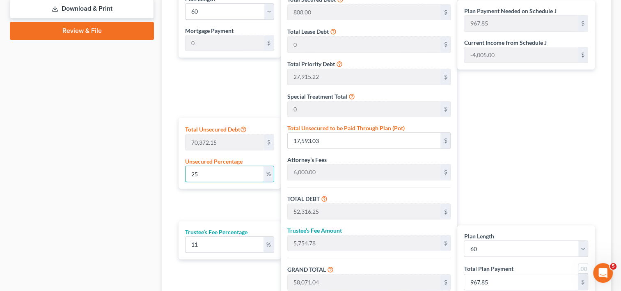
drag, startPoint x: 205, startPoint y: 171, endPoint x: 153, endPoint y: 173, distance: 52.6
click at [153, 173] on div "Petition Navigation Case Dashboard Payments Invoices Payments Payments Credit R…" at bounding box center [311, 13] width 610 height 689
type input "0"
type input "34,723.22"
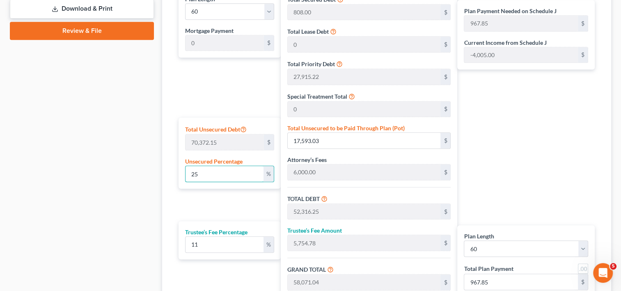
type input "3,819.55"
type input "38,542.77"
type input "642.37"
type input "0"
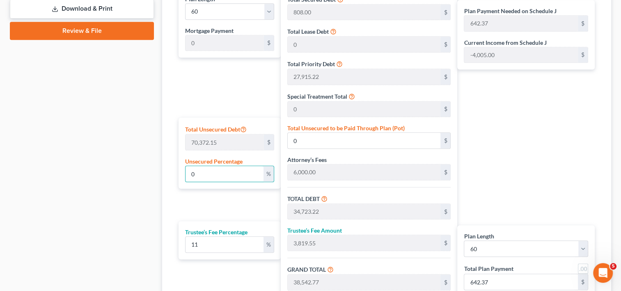
click at [247, 100] on div "Plan Length 1 2 3 4 5 6 7 8 9 10 11 12 13 14 15 16 17 18 19 20 21 22 23 24 25 2…" at bounding box center [228, 155] width 106 height 334
click at [554, 108] on div "Plan Payment Needed on Schedule J 642.37 $ Current Income from Schedule J -4,00…" at bounding box center [529, 155] width 142 height 334
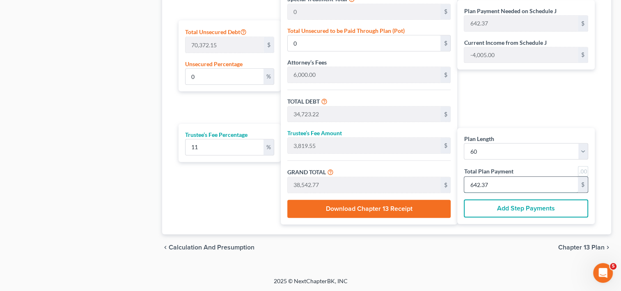
click at [495, 183] on input "642.37" at bounding box center [522, 185] width 114 height 16
type input "324.32"
type input "35.67"
type input "360.00"
type input "6"
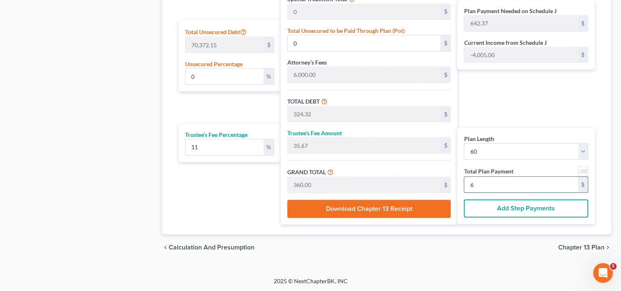
type input "3,513.51"
type input "386.48"
type input "3,900.00"
type input "65"
type input "0.59"
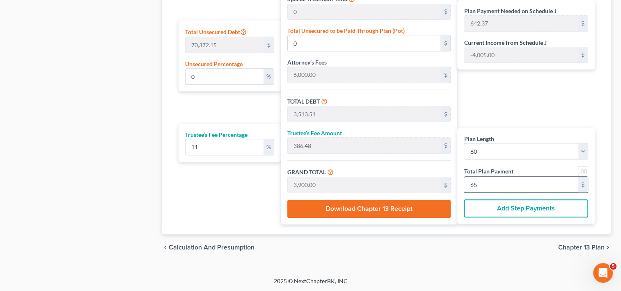
type input "411.91"
type input "35,135.13"
type input "3,864.86"
type input "39,000.00"
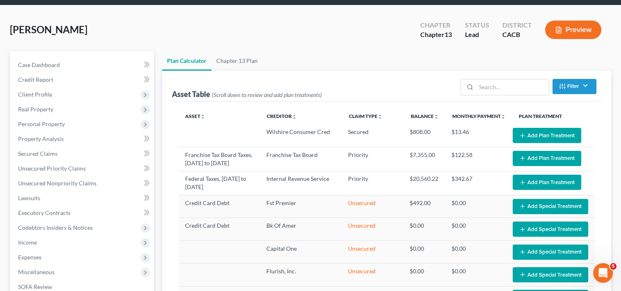
scroll to position [0, 0]
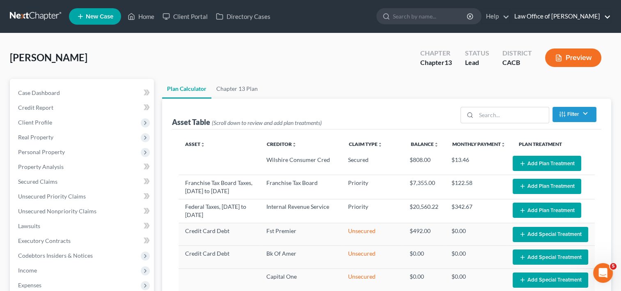
type input "650.00"
